Goal: Task Accomplishment & Management: Complete application form

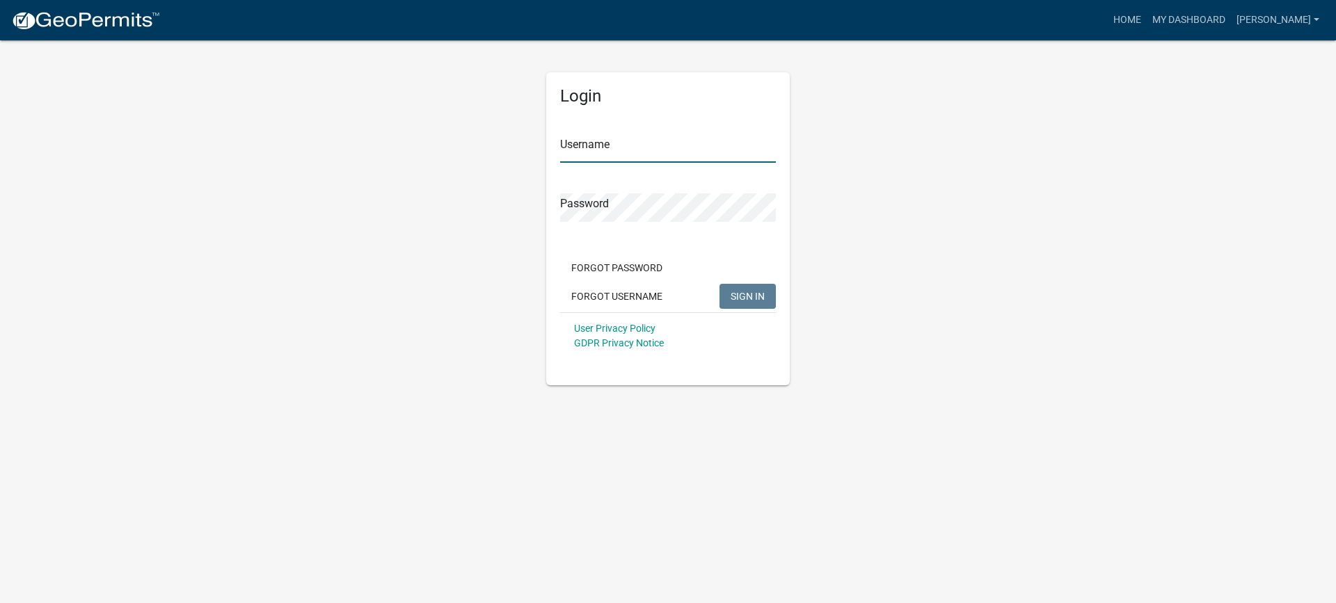
click at [651, 152] on input "Username" at bounding box center [668, 148] width 216 height 29
type input "[PERSON_NAME]"
click at [746, 295] on span "SIGN IN" at bounding box center [748, 295] width 34 height 11
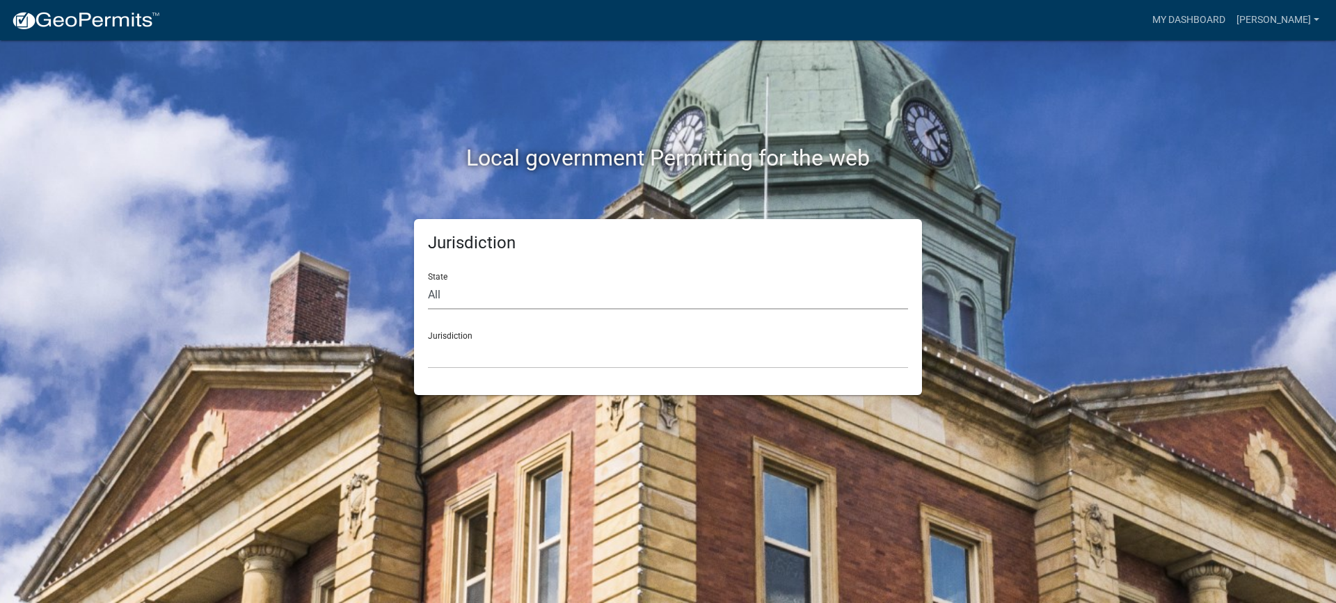
click at [474, 300] on select "All [US_STATE] [US_STATE] [US_STATE] [US_STATE] [US_STATE] [US_STATE] [US_STATE…" at bounding box center [668, 295] width 480 height 29
select select "[US_STATE]"
click at [428, 281] on select "All [US_STATE] [US_STATE] [US_STATE] [US_STATE] [US_STATE] [US_STATE] [US_STATE…" at bounding box center [668, 295] width 480 height 29
click at [483, 352] on select "City of [GEOGRAPHIC_DATA], [US_STATE] City of [GEOGRAPHIC_DATA], [US_STATE] Cit…" at bounding box center [668, 354] width 480 height 29
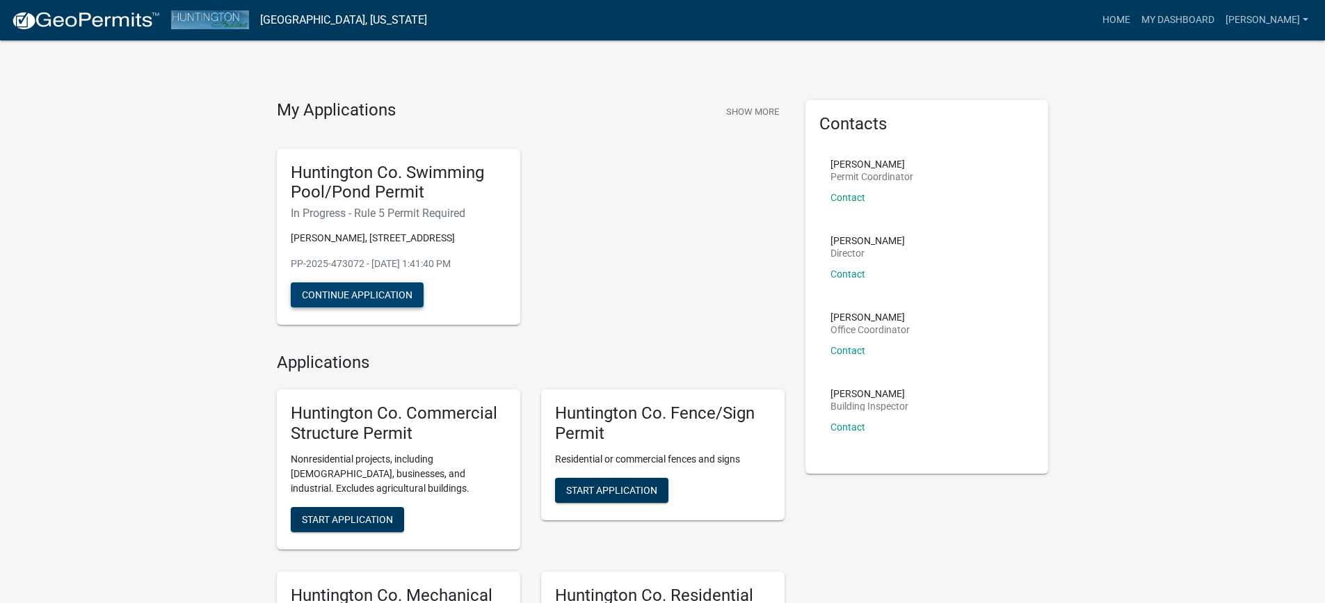
click at [402, 295] on button "Continue Application" at bounding box center [357, 294] width 133 height 25
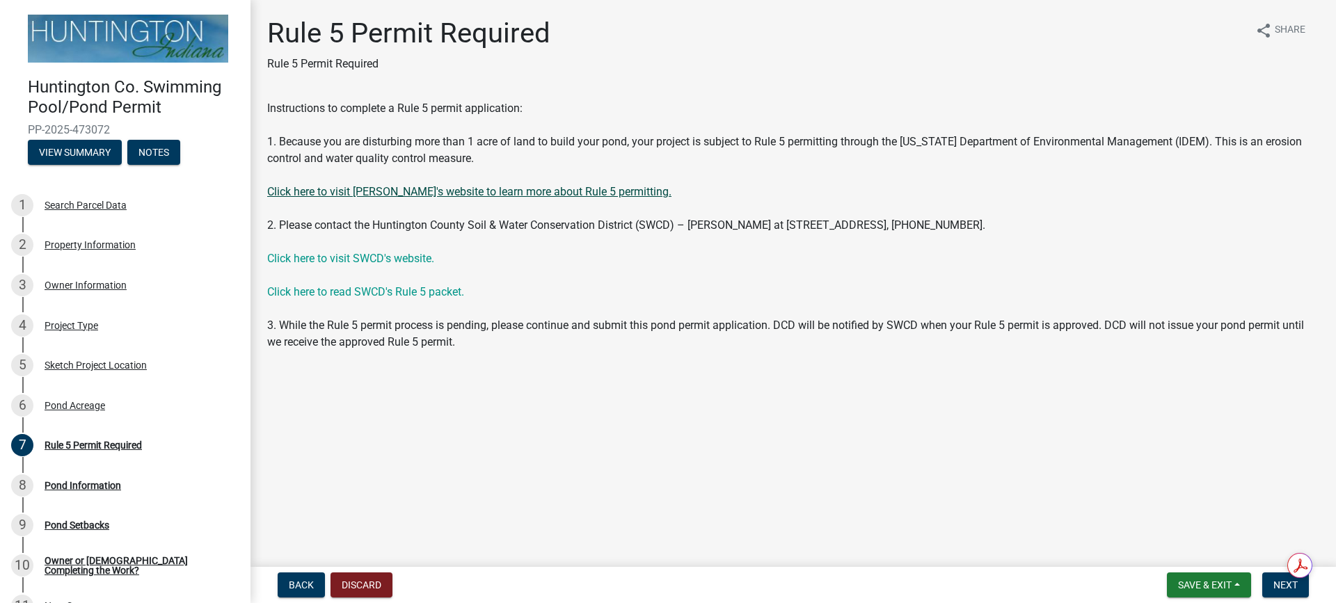
click at [458, 188] on link "Click here to visit [PERSON_NAME]'s website to learn more about Rule 5 permitti…" at bounding box center [469, 191] width 404 height 13
click at [442, 190] on link "Click here to visit [PERSON_NAME]'s website to learn more about Rule 5 permitti…" at bounding box center [469, 191] width 404 height 13
